Goal: Check status: Check status

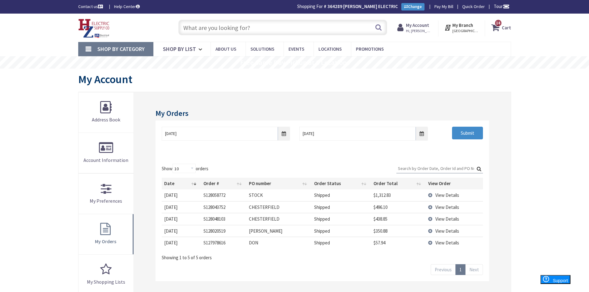
scroll to position [31, 0]
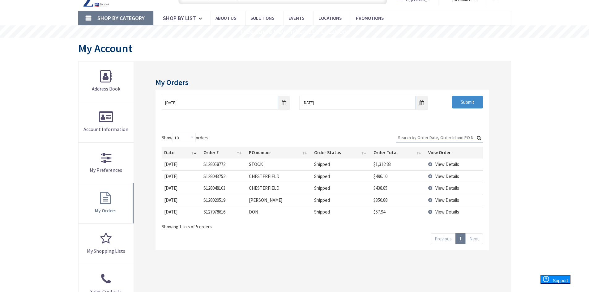
click at [477, 243] on link "Next" at bounding box center [474, 238] width 18 height 11
click at [455, 165] on span "View Details" at bounding box center [447, 164] width 24 height 6
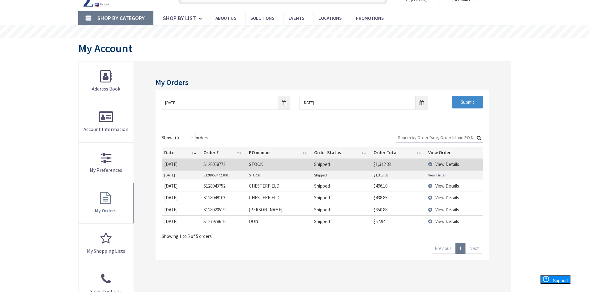
click at [439, 176] on link "View Order" at bounding box center [436, 174] width 17 height 5
click at [435, 175] on link "View Order" at bounding box center [436, 174] width 17 height 5
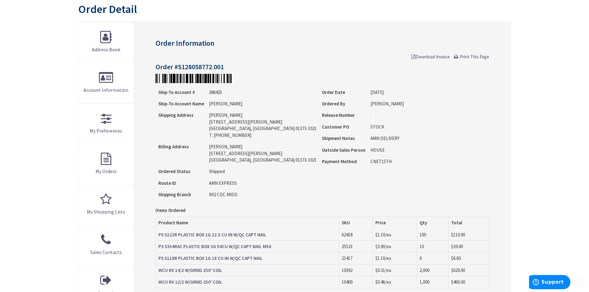
scroll to position [93, 0]
